Goal: Task Accomplishment & Management: Manage account settings

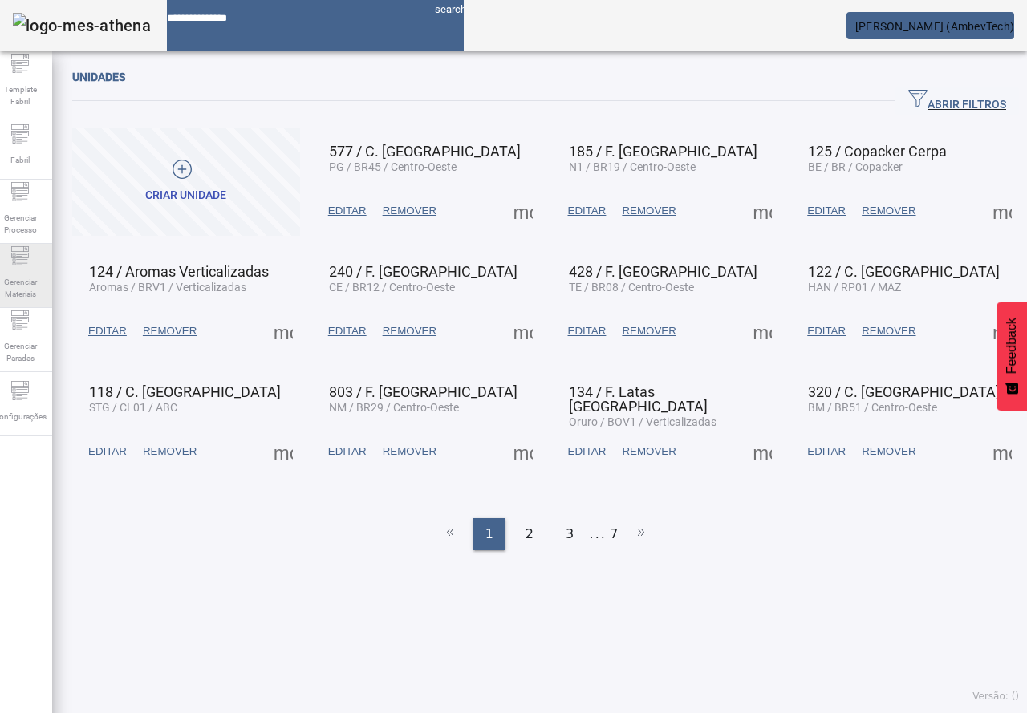
click at [35, 286] on span "Gerenciar Materiais" at bounding box center [20, 288] width 48 height 34
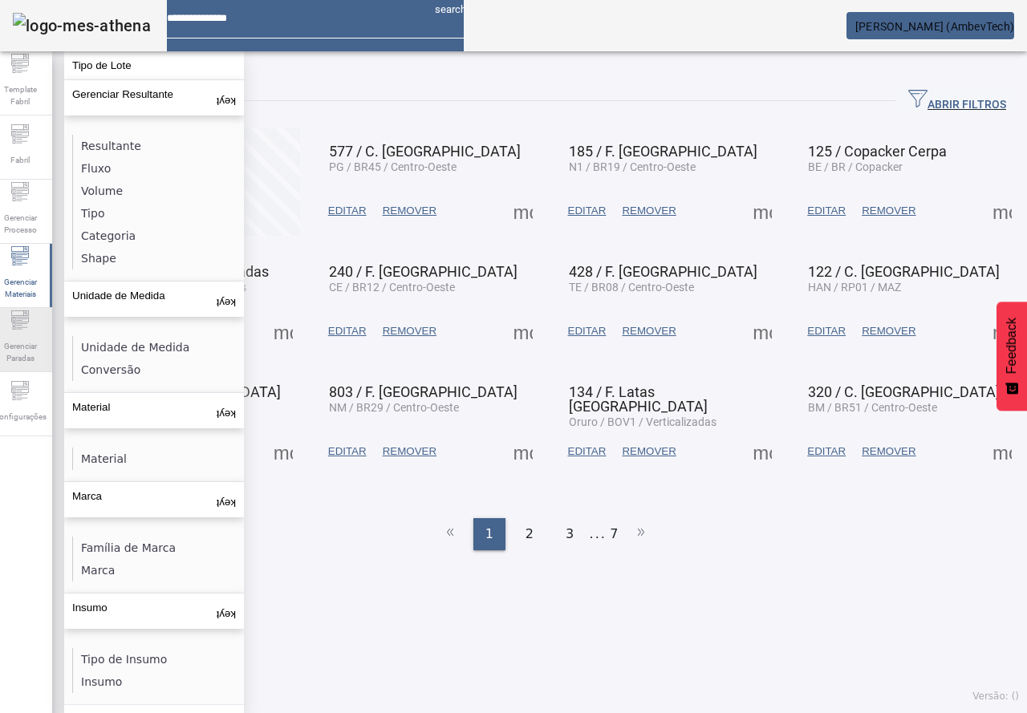
click at [30, 322] on icon at bounding box center [19, 319] width 19 height 19
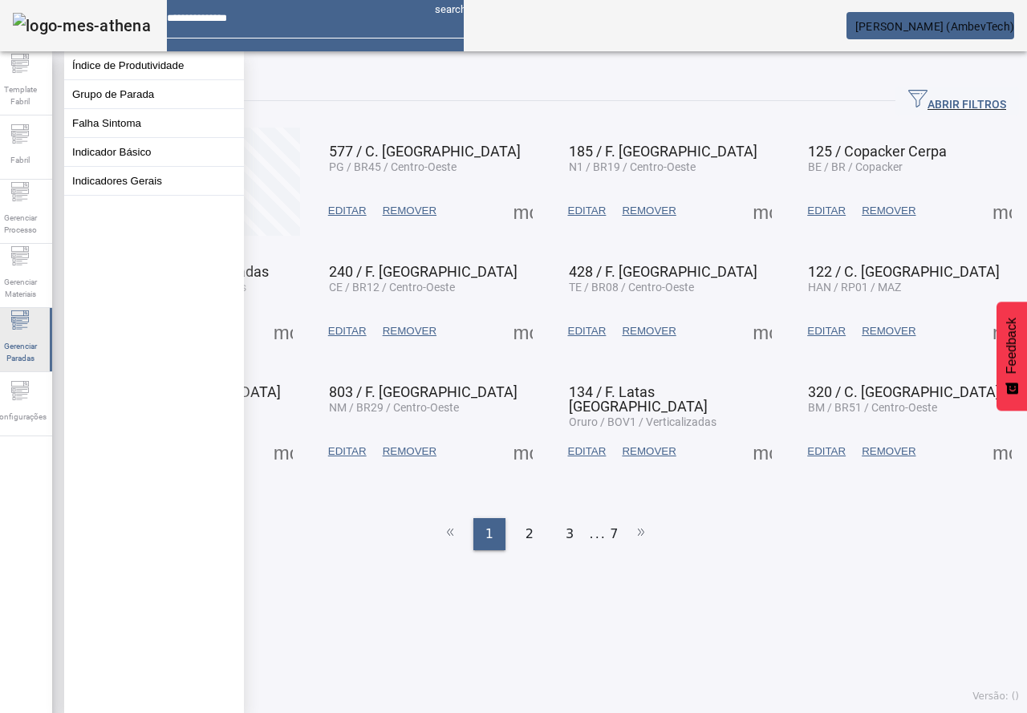
click at [37, 365] on span "Gerenciar Paradas" at bounding box center [20, 352] width 48 height 34
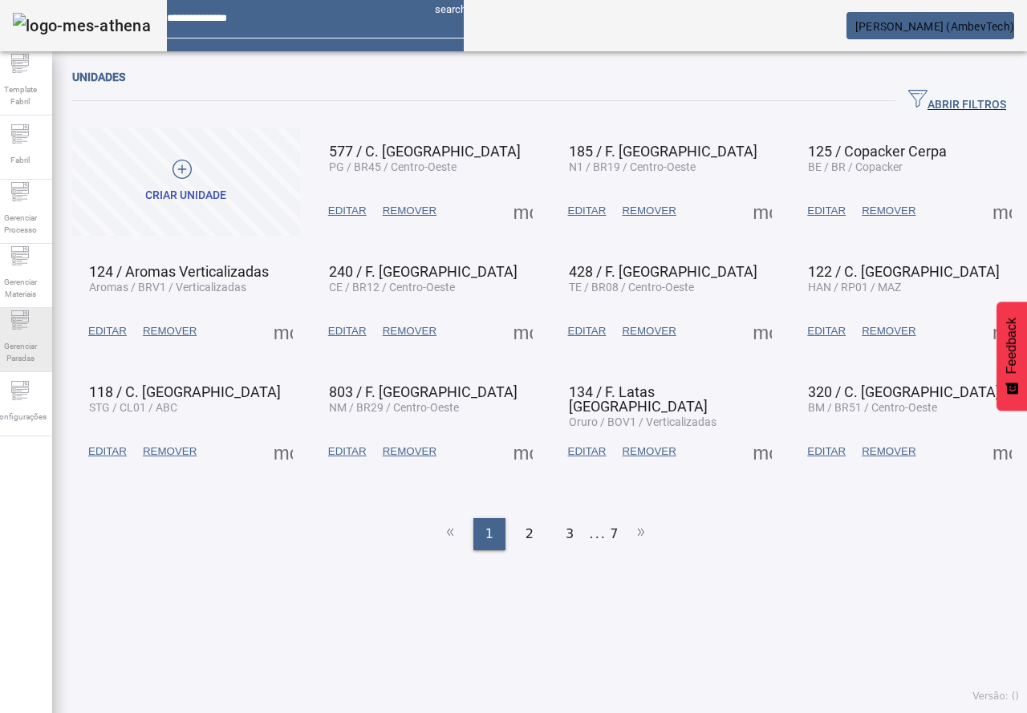
click at [29, 335] on span "Gerenciar Paradas" at bounding box center [20, 352] width 48 height 34
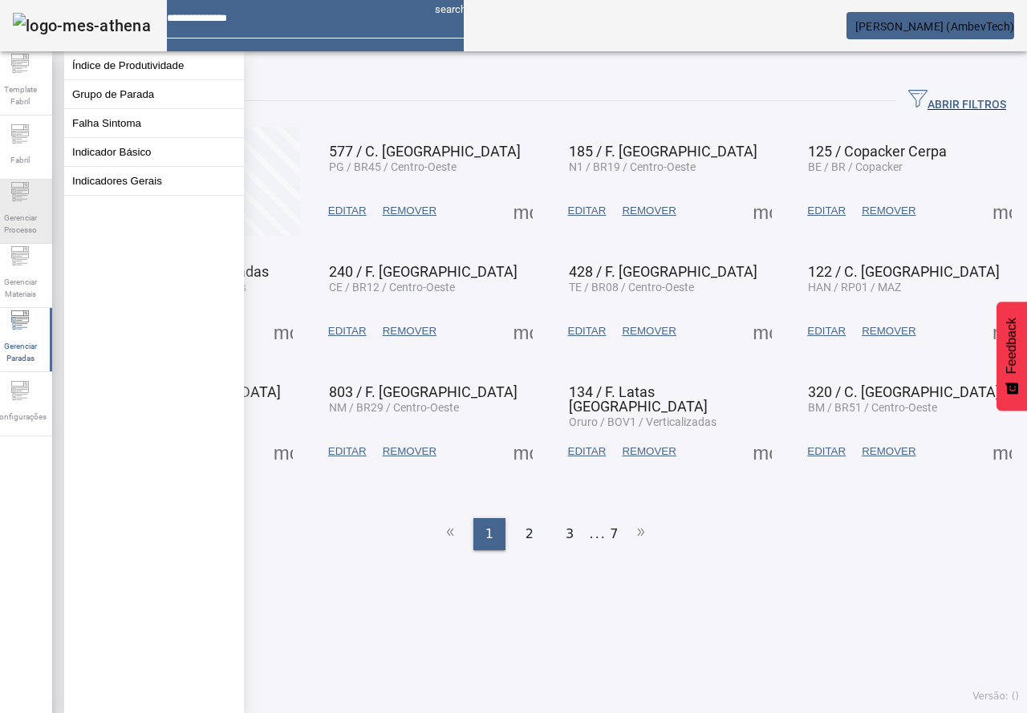
click at [43, 241] on div "Gerenciar Processo" at bounding box center [20, 212] width 64 height 64
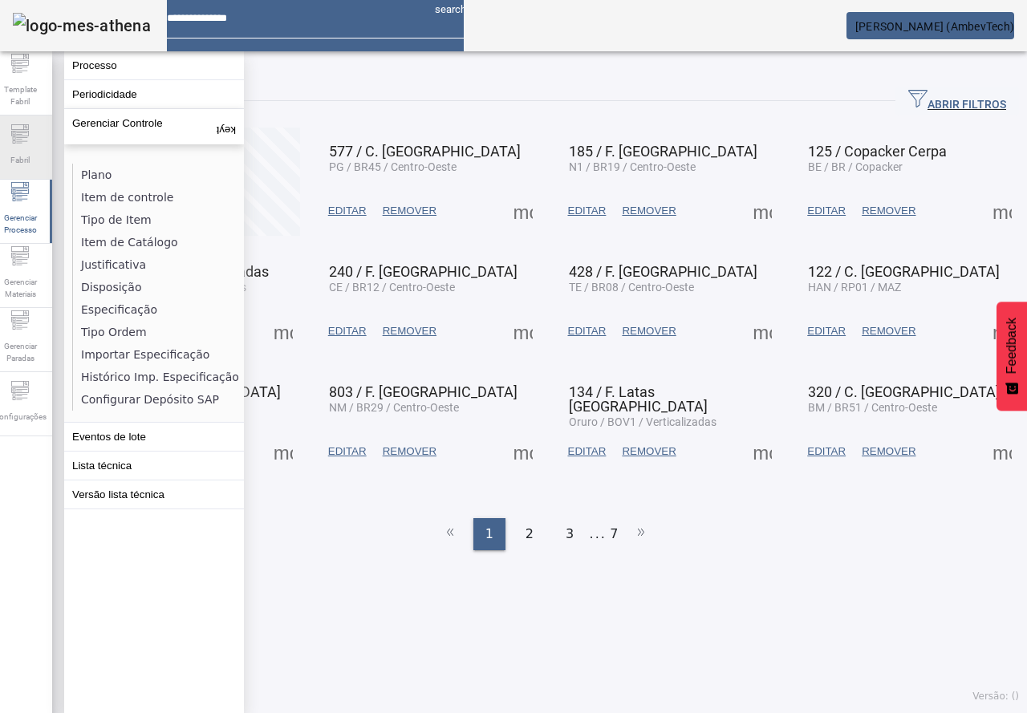
click at [29, 161] on span "Fabril" at bounding box center [20, 160] width 29 height 22
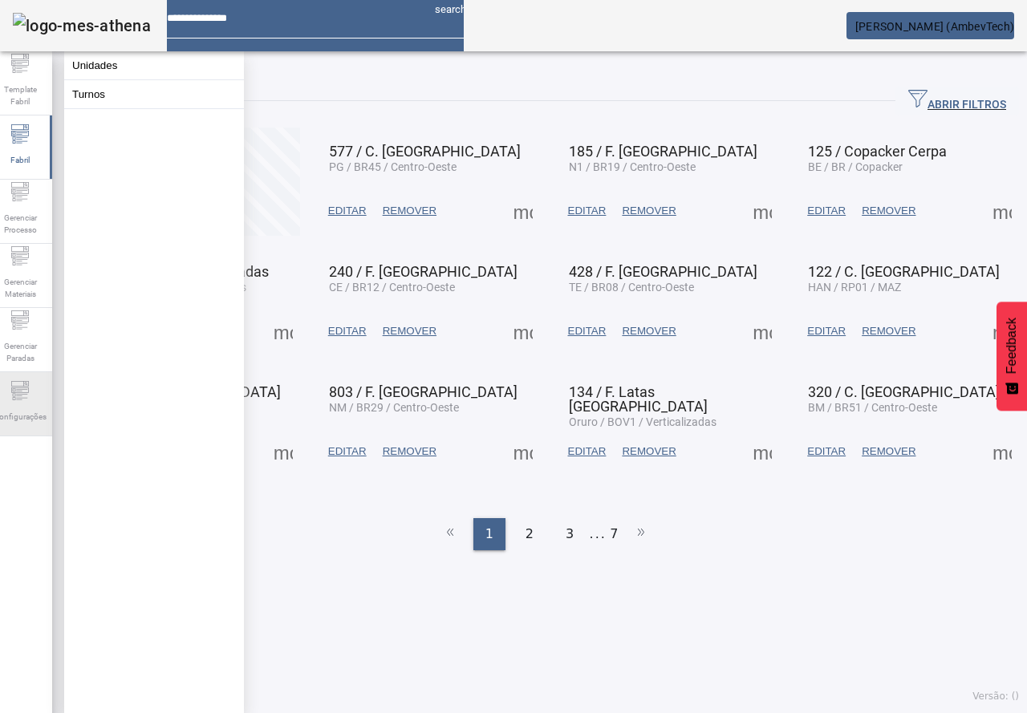
drag, startPoint x: 18, startPoint y: 403, endPoint x: 19, endPoint y: 394, distance: 8.9
click at [18, 400] on div "Configurações" at bounding box center [20, 404] width 64 height 64
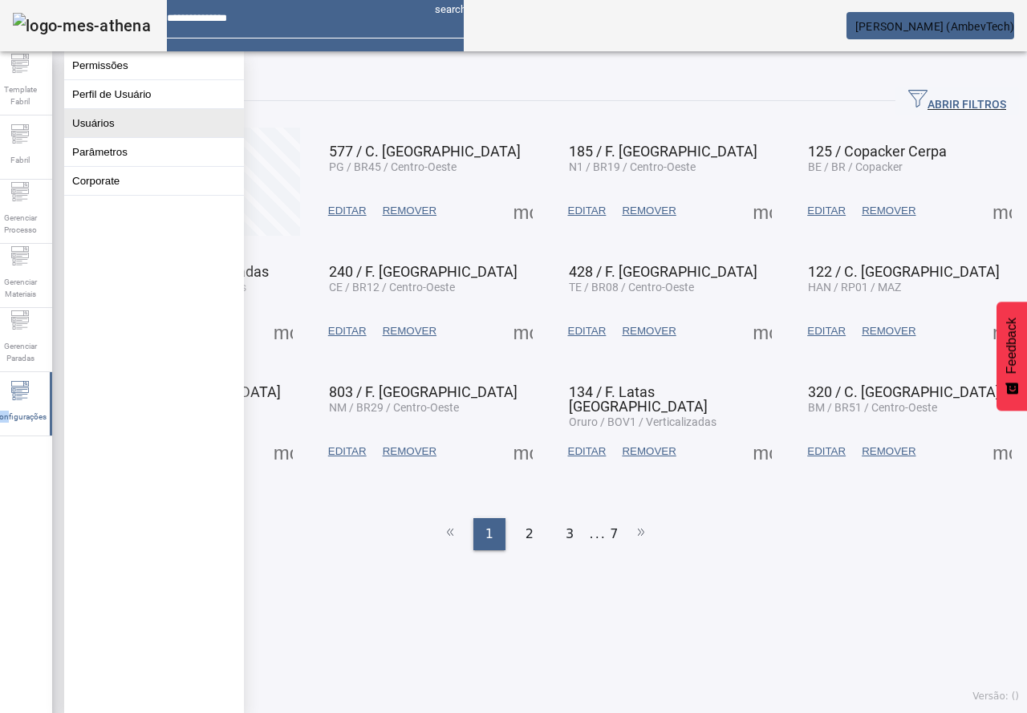
click at [89, 137] on button "Usuários" at bounding box center [154, 123] width 180 height 28
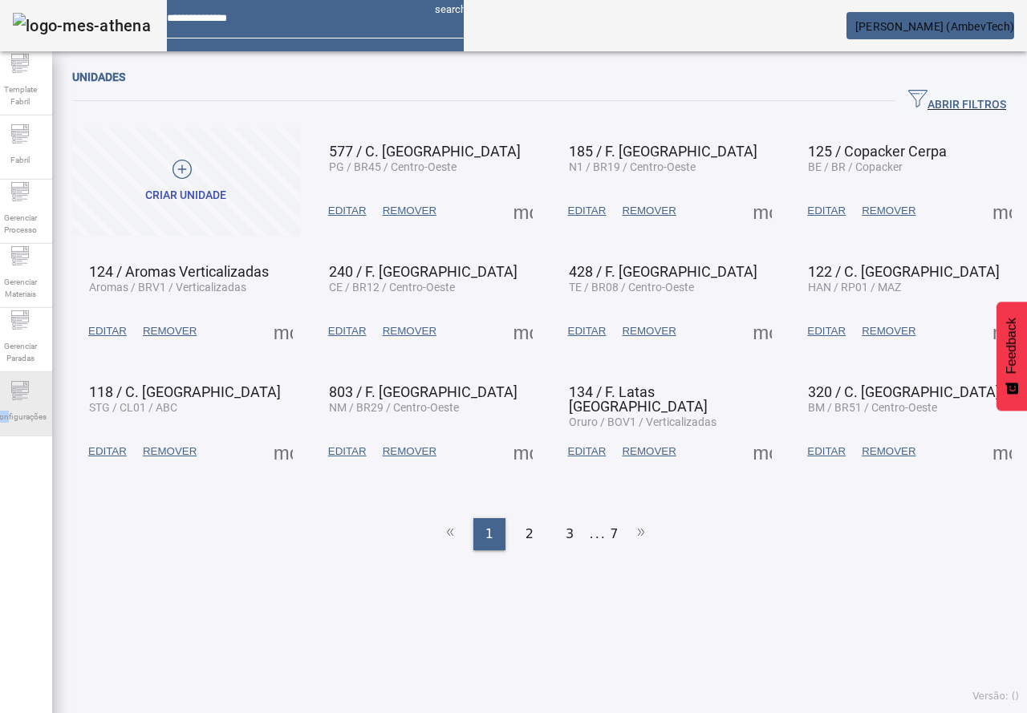
click at [6, 392] on div "Configurações" at bounding box center [20, 404] width 64 height 64
click at [30, 381] on div "Configurações" at bounding box center [20, 404] width 64 height 64
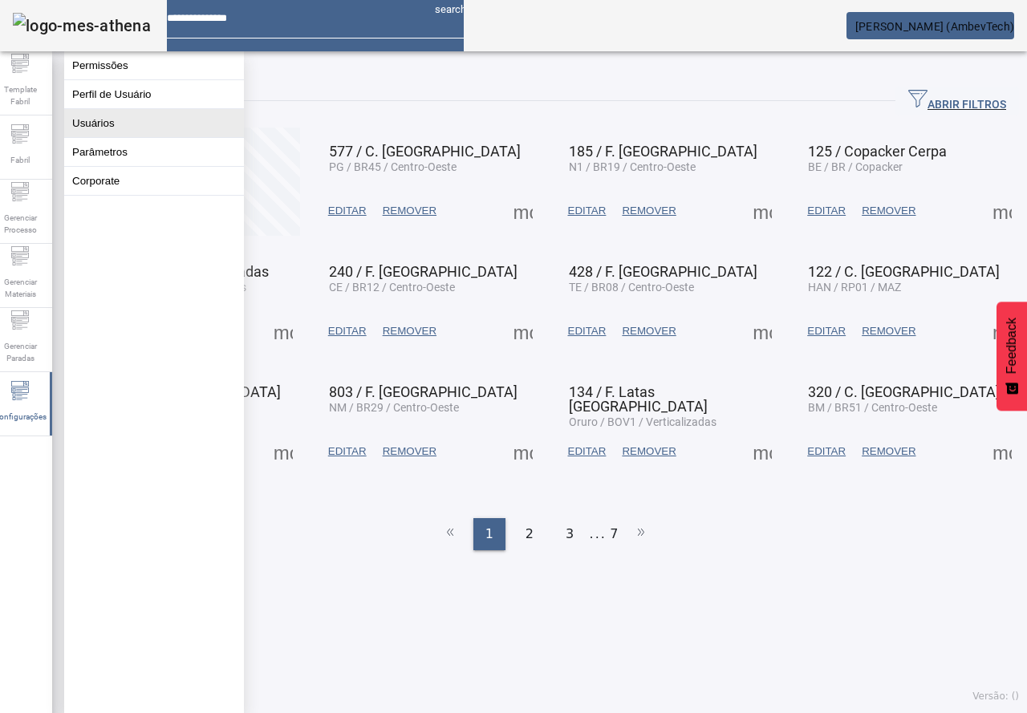
click at [90, 128] on button "Usuários" at bounding box center [154, 123] width 180 height 28
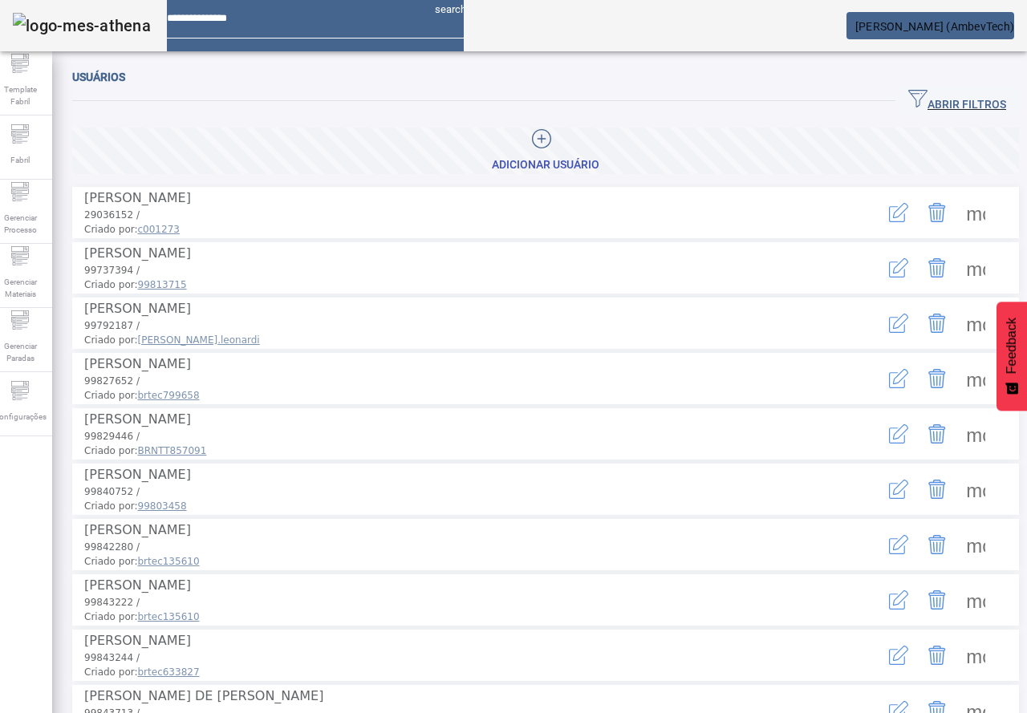
click at [908, 93] on span "ABRIR FILTROS" at bounding box center [957, 101] width 98 height 24
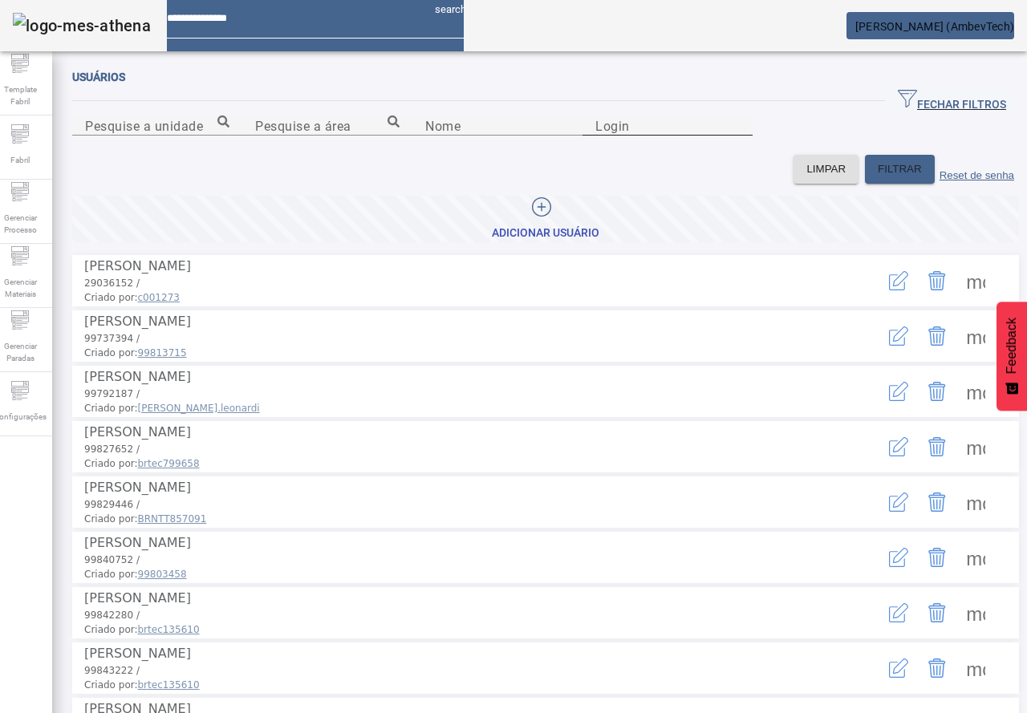
click at [739, 136] on input "Login" at bounding box center [667, 125] width 144 height 19
paste input "********"
type input "********"
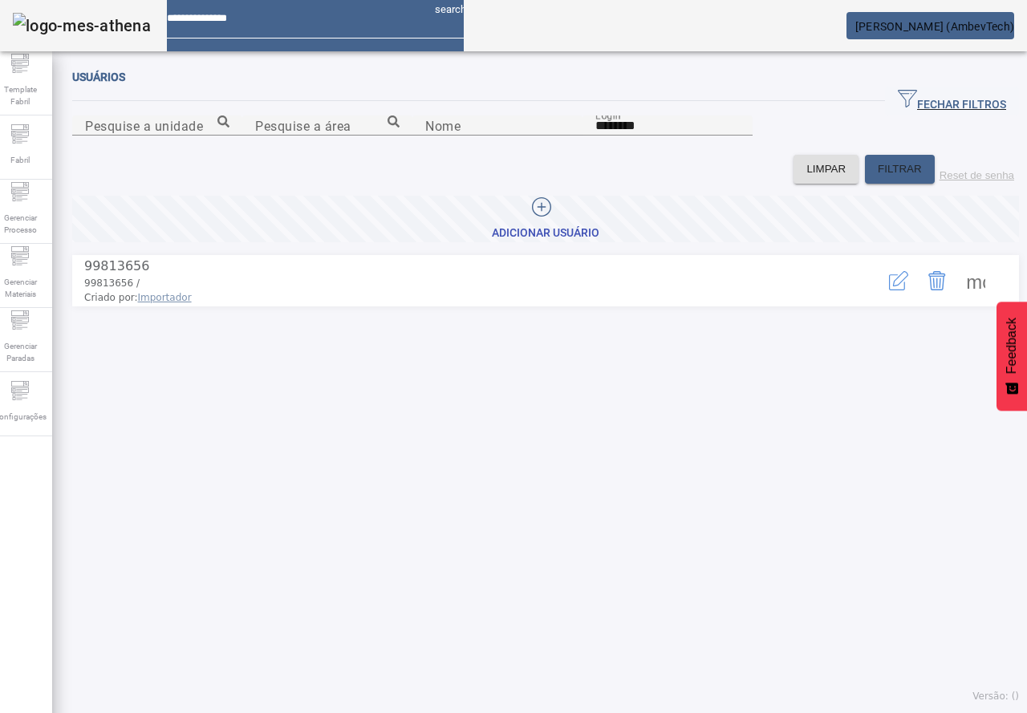
click at [889, 290] on icon "button" at bounding box center [898, 280] width 19 height 19
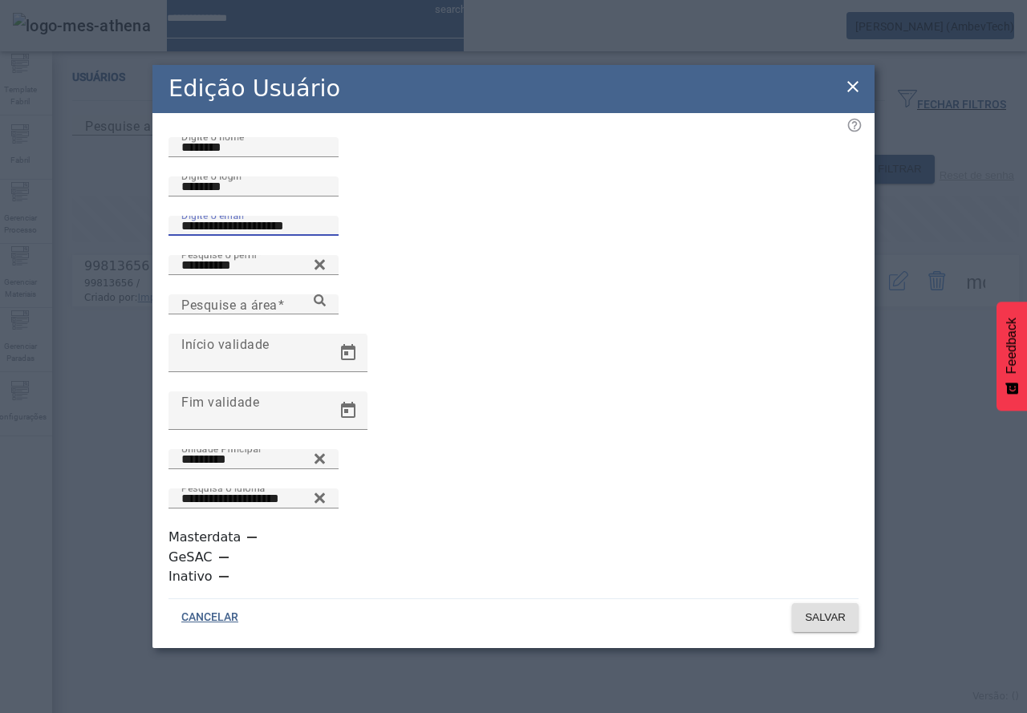
drag, startPoint x: 357, startPoint y: 314, endPoint x: 62, endPoint y: 299, distance: 295.6
click at [62, 299] on div "**********" at bounding box center [513, 356] width 1027 height 713
click at [278, 312] on mat-label "Pesquise a área" at bounding box center [229, 304] width 96 height 15
click at [326, 314] on input "Pesquise a área" at bounding box center [253, 304] width 144 height 19
drag, startPoint x: 845, startPoint y: 384, endPoint x: 841, endPoint y: 376, distance: 8.6
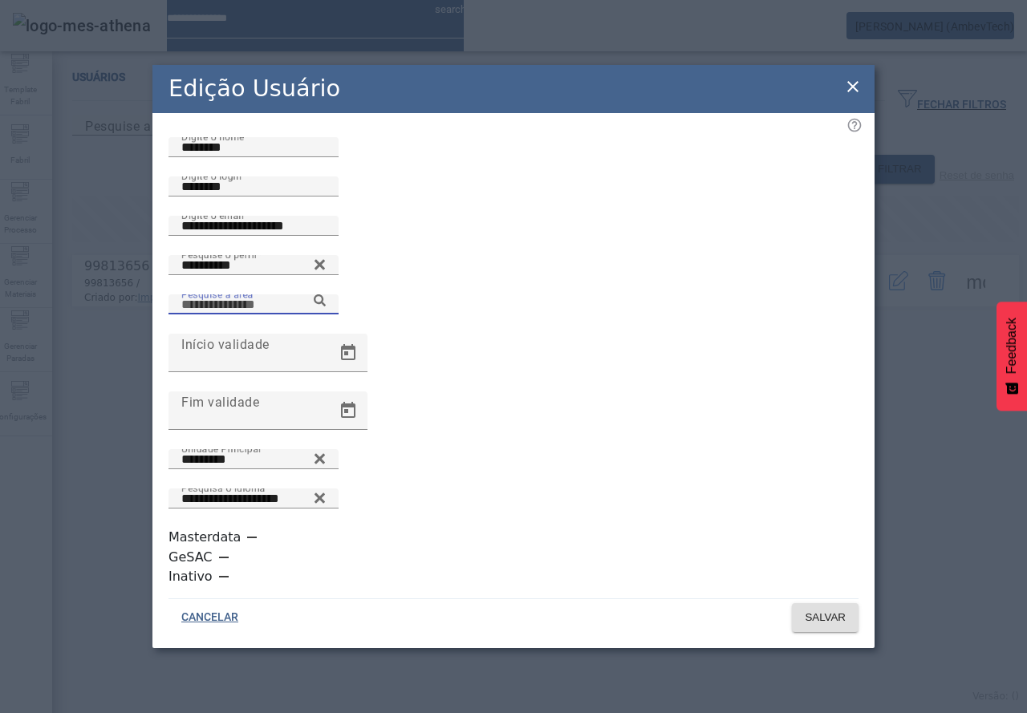
click at [326, 314] on div "Pesquise a área" at bounding box center [253, 304] width 144 height 20
click at [326, 306] on icon at bounding box center [320, 300] width 12 height 12
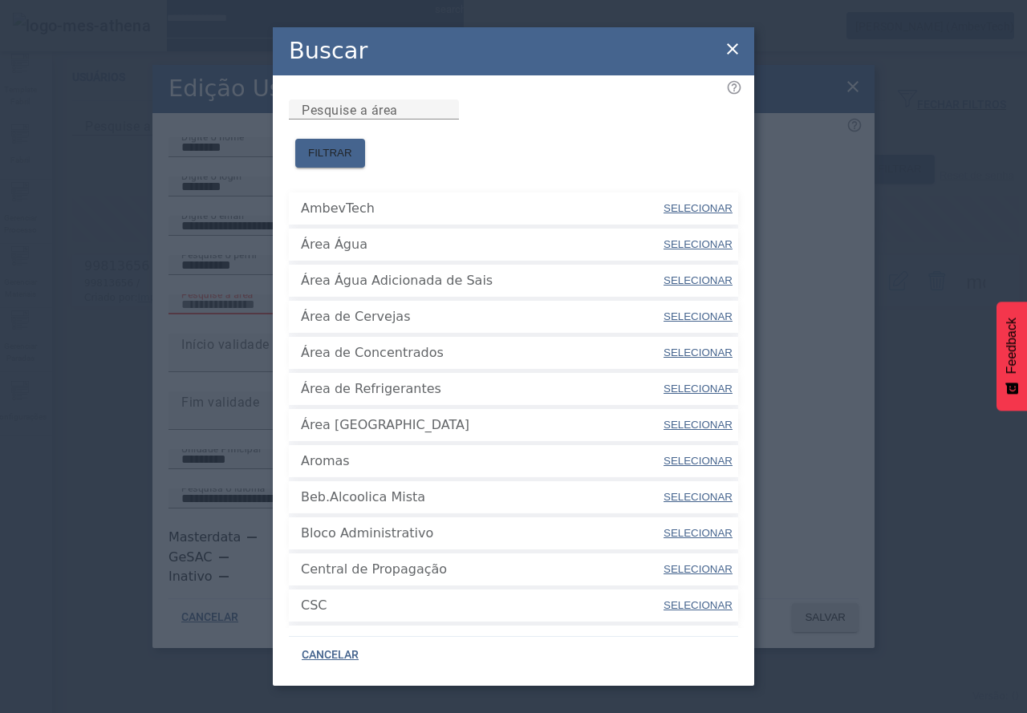
click at [663, 310] on span "SELECIONAR" at bounding box center [697, 316] width 69 height 12
type input "**********"
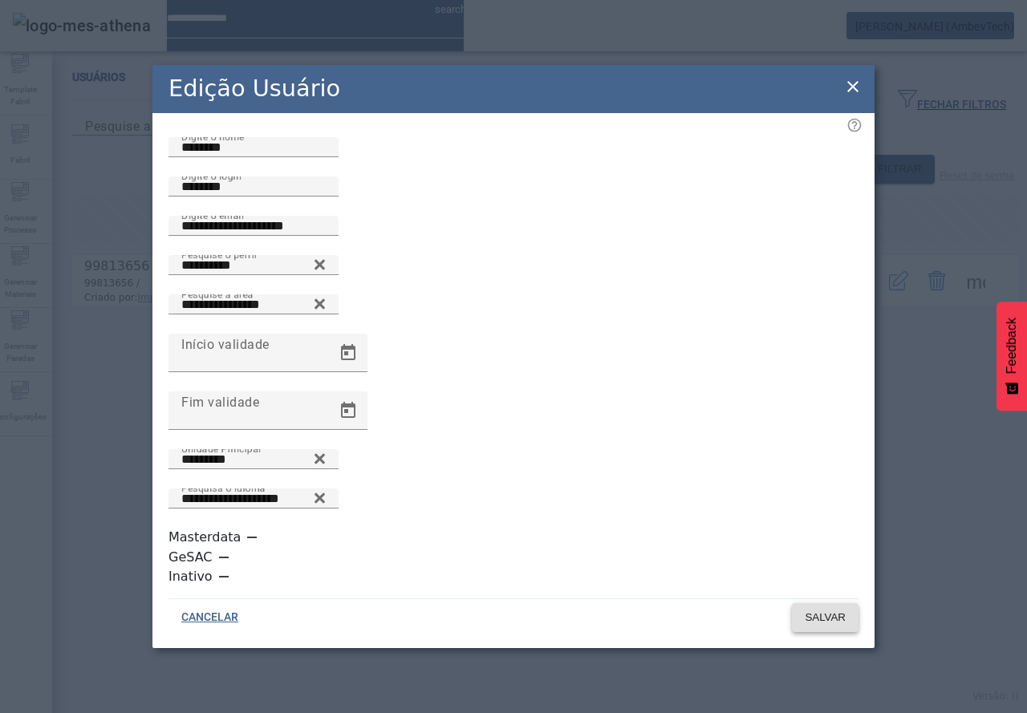
click at [818, 603] on span at bounding box center [825, 617] width 67 height 38
